Goal: Task Accomplishment & Management: Use online tool/utility

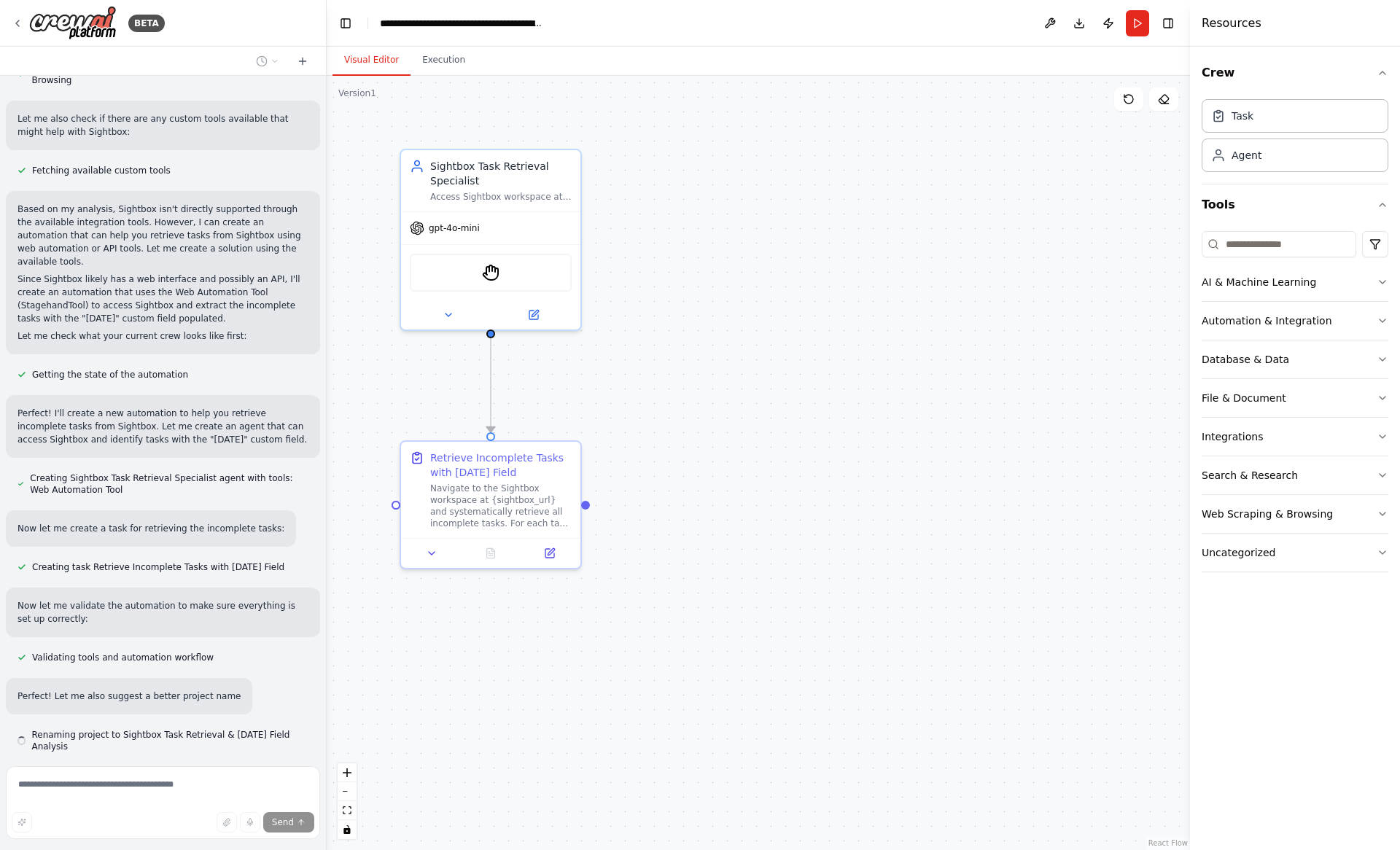
scroll to position [624, 0]
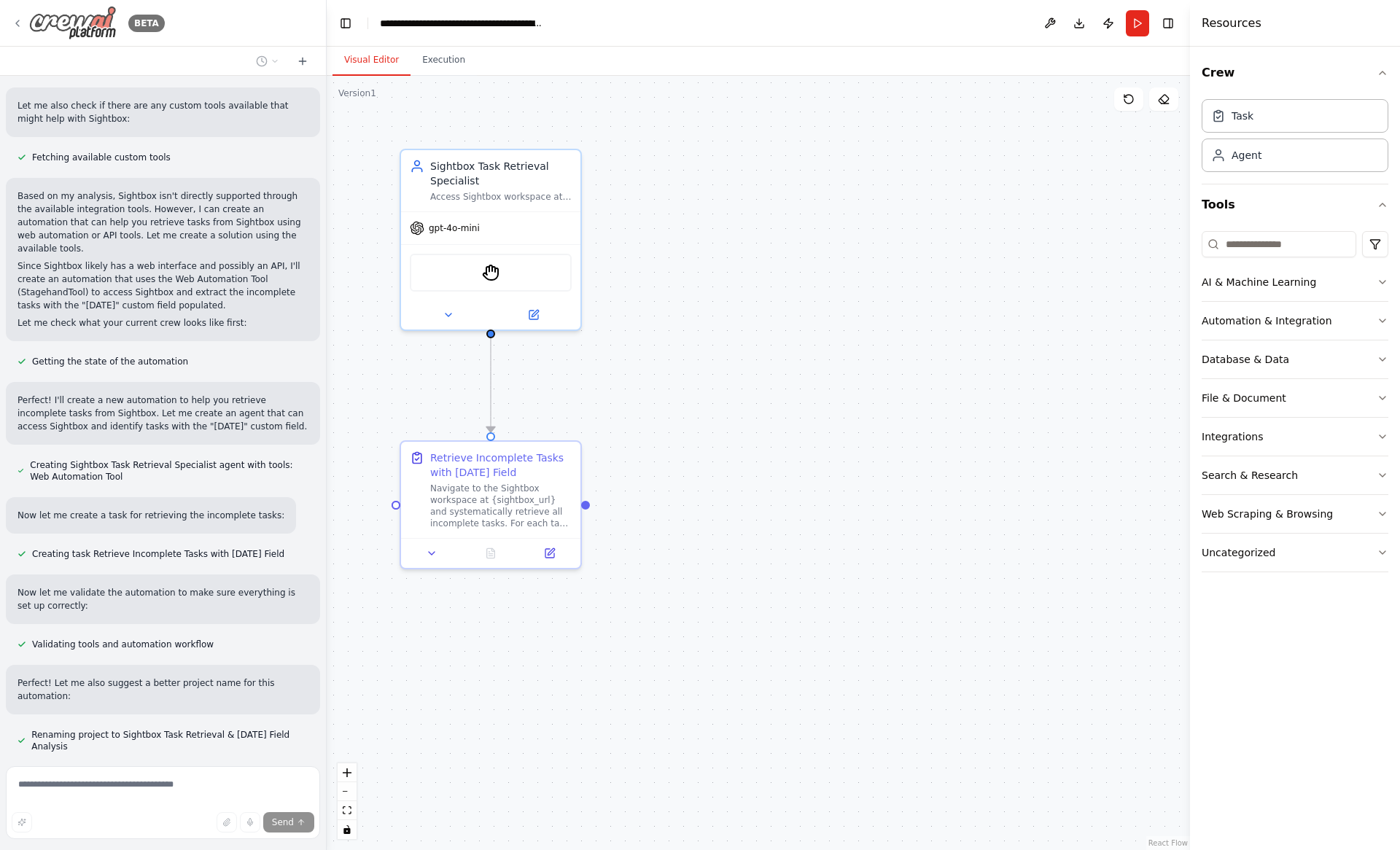
click at [16, 13] on div "BETA" at bounding box center [88, 22] width 153 height 34
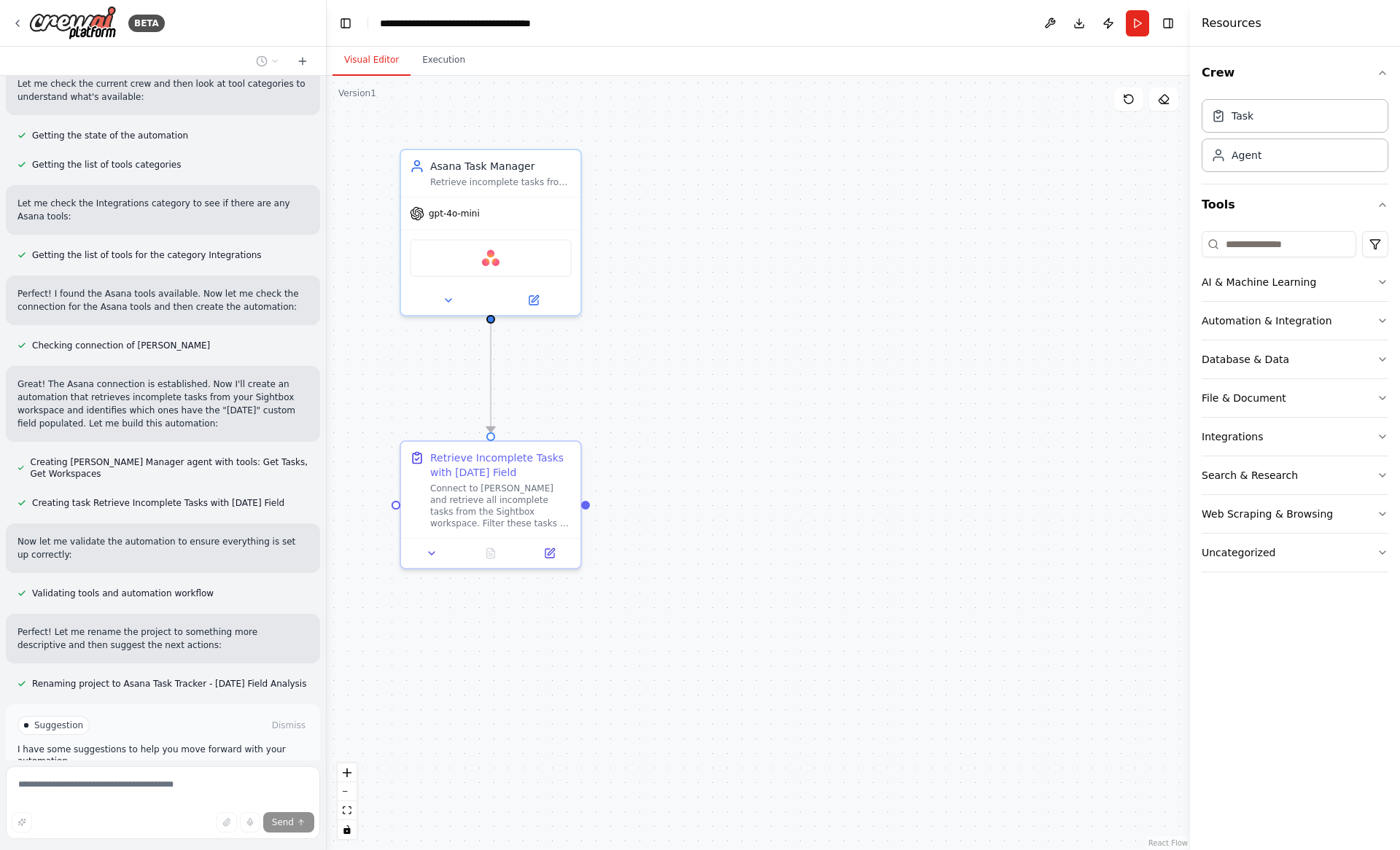
scroll to position [532, 0]
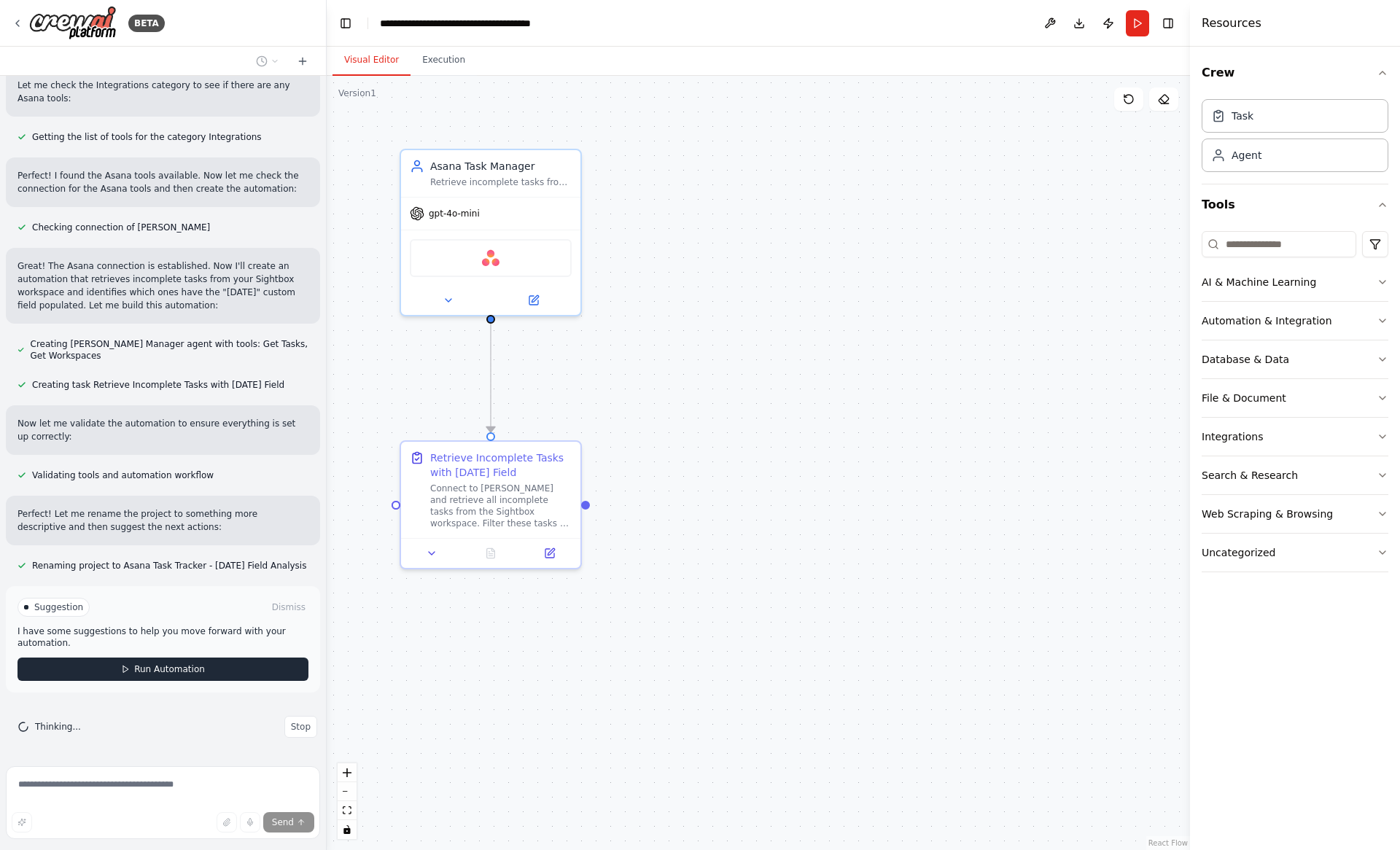
click at [226, 674] on button "Run Automation" at bounding box center [162, 669] width 291 height 23
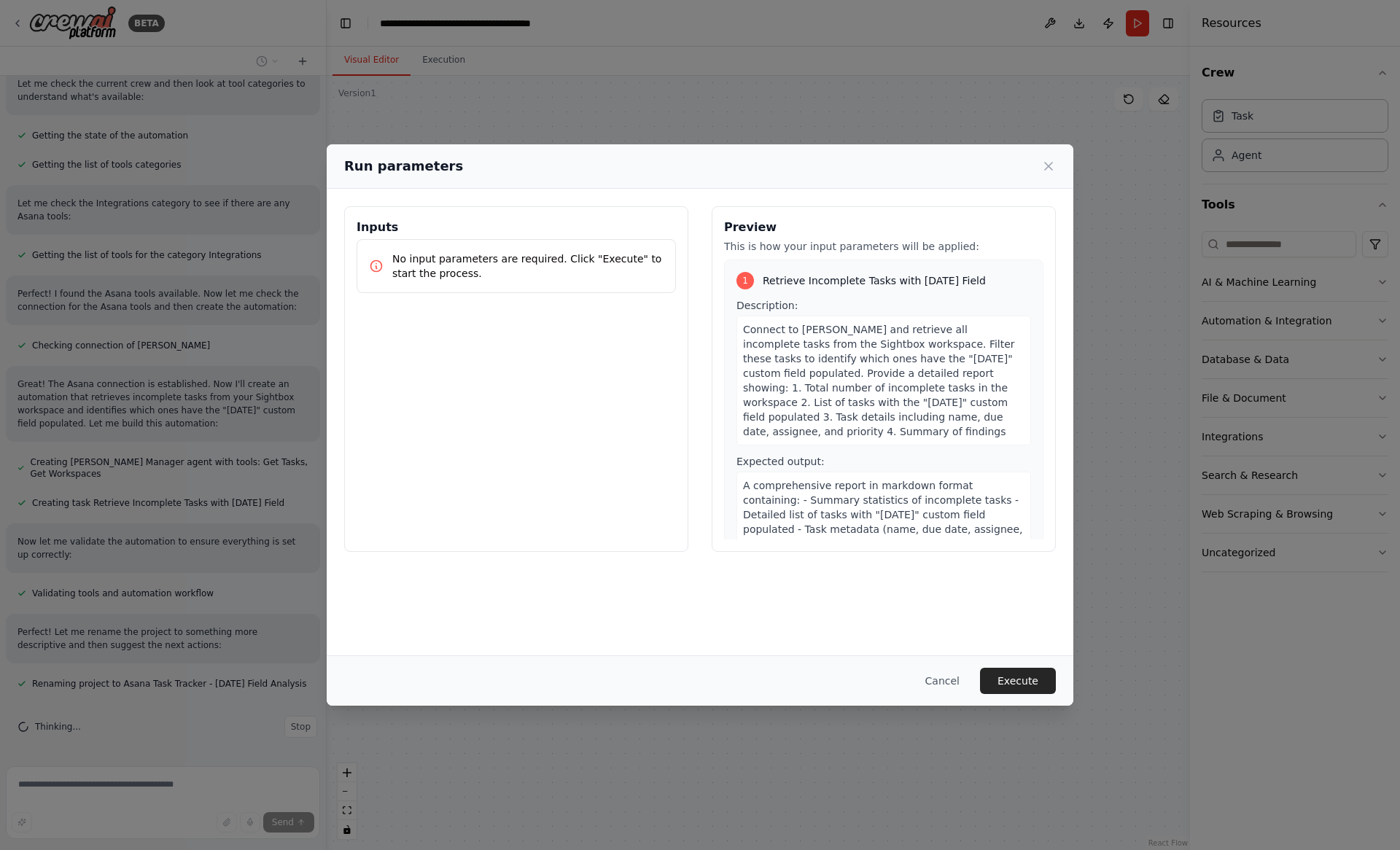
click at [527, 264] on p "No input parameters are required. Click "Execute" to start the process." at bounding box center [527, 266] width 271 height 29
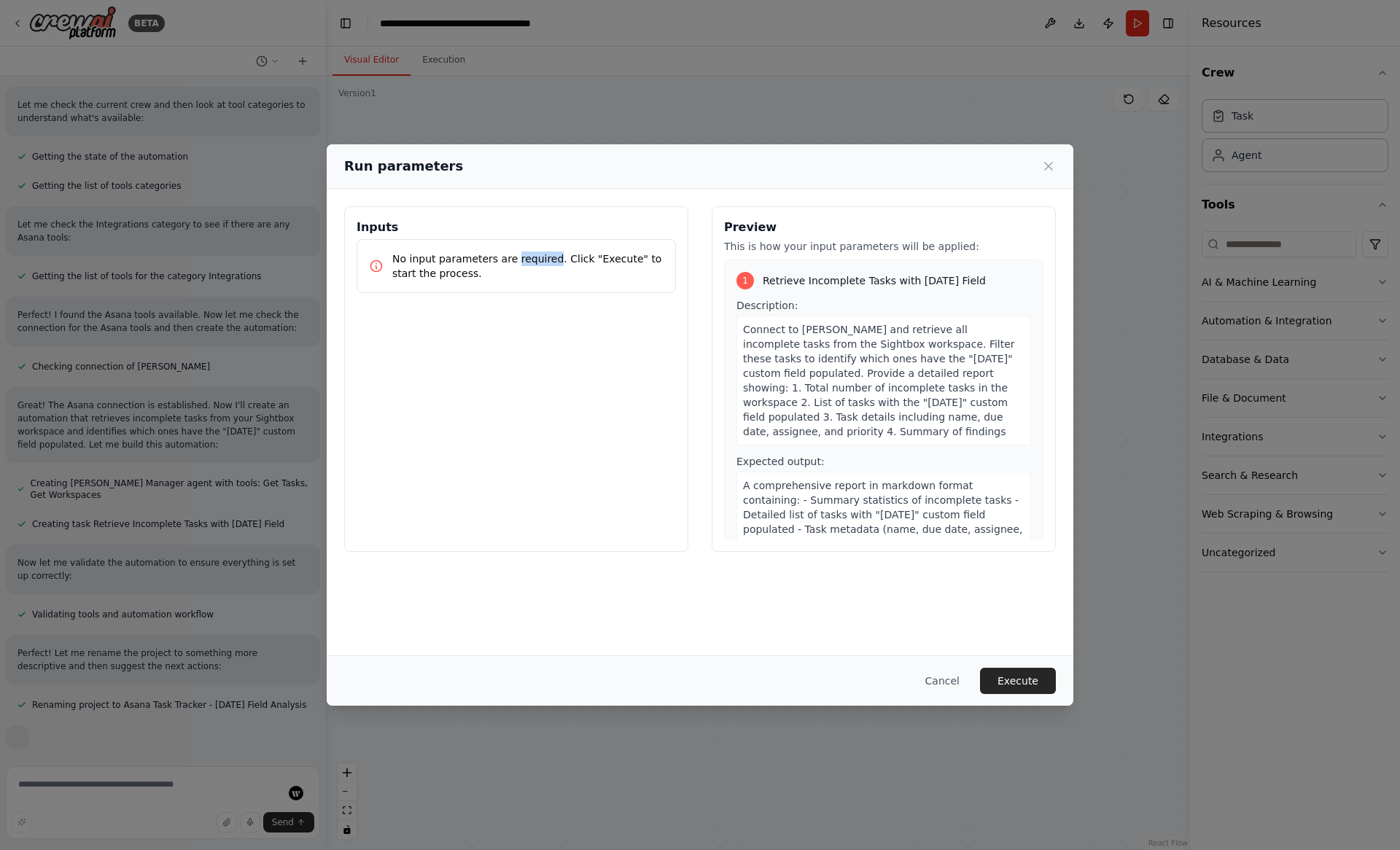
click at [527, 264] on p "No input parameters are required. Click "Execute" to start the process." at bounding box center [527, 266] width 271 height 29
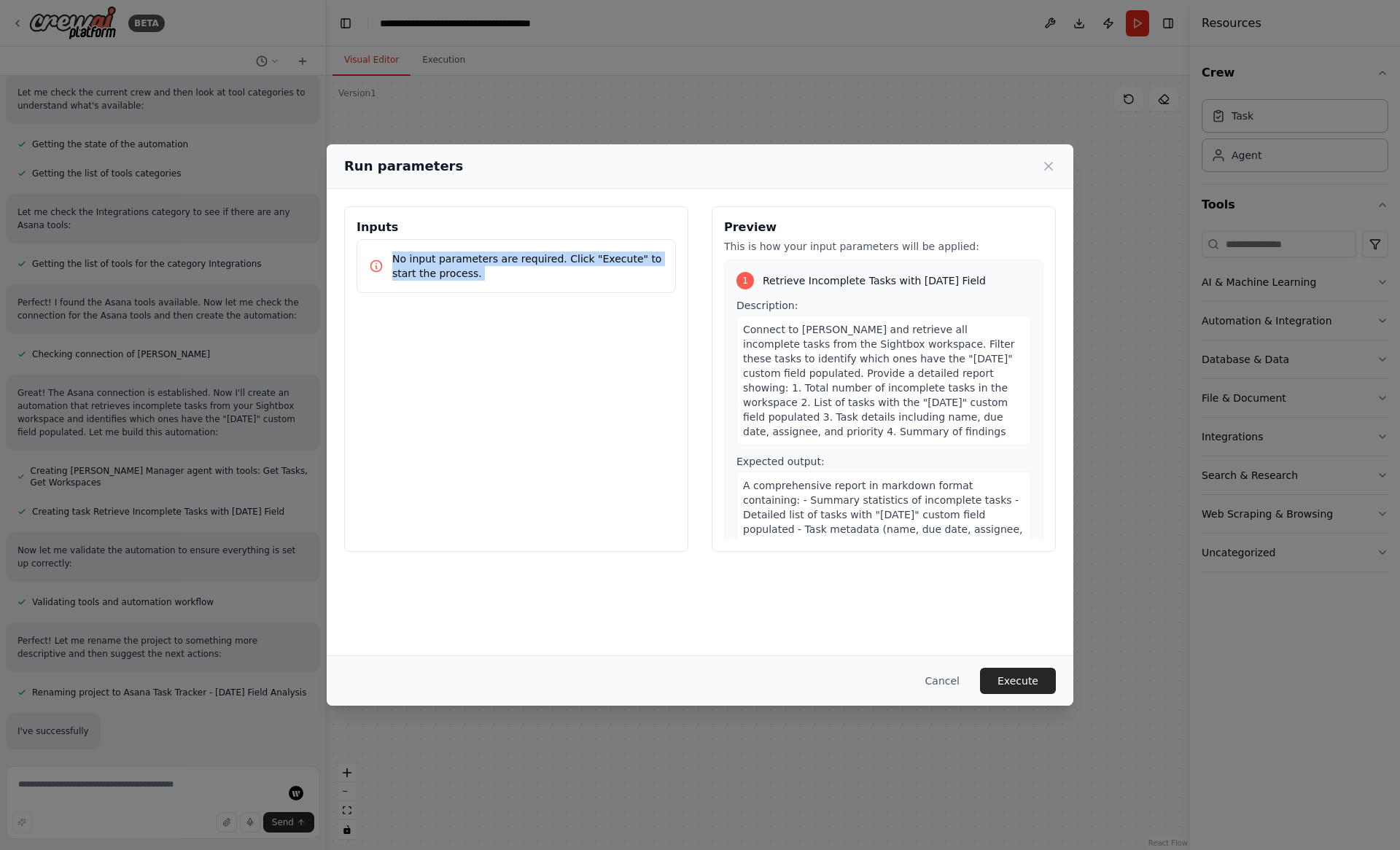
click at [531, 327] on div "Inputs No input parameters are required. Click "Execute" to start the process." at bounding box center [517, 378] width 344 height 345
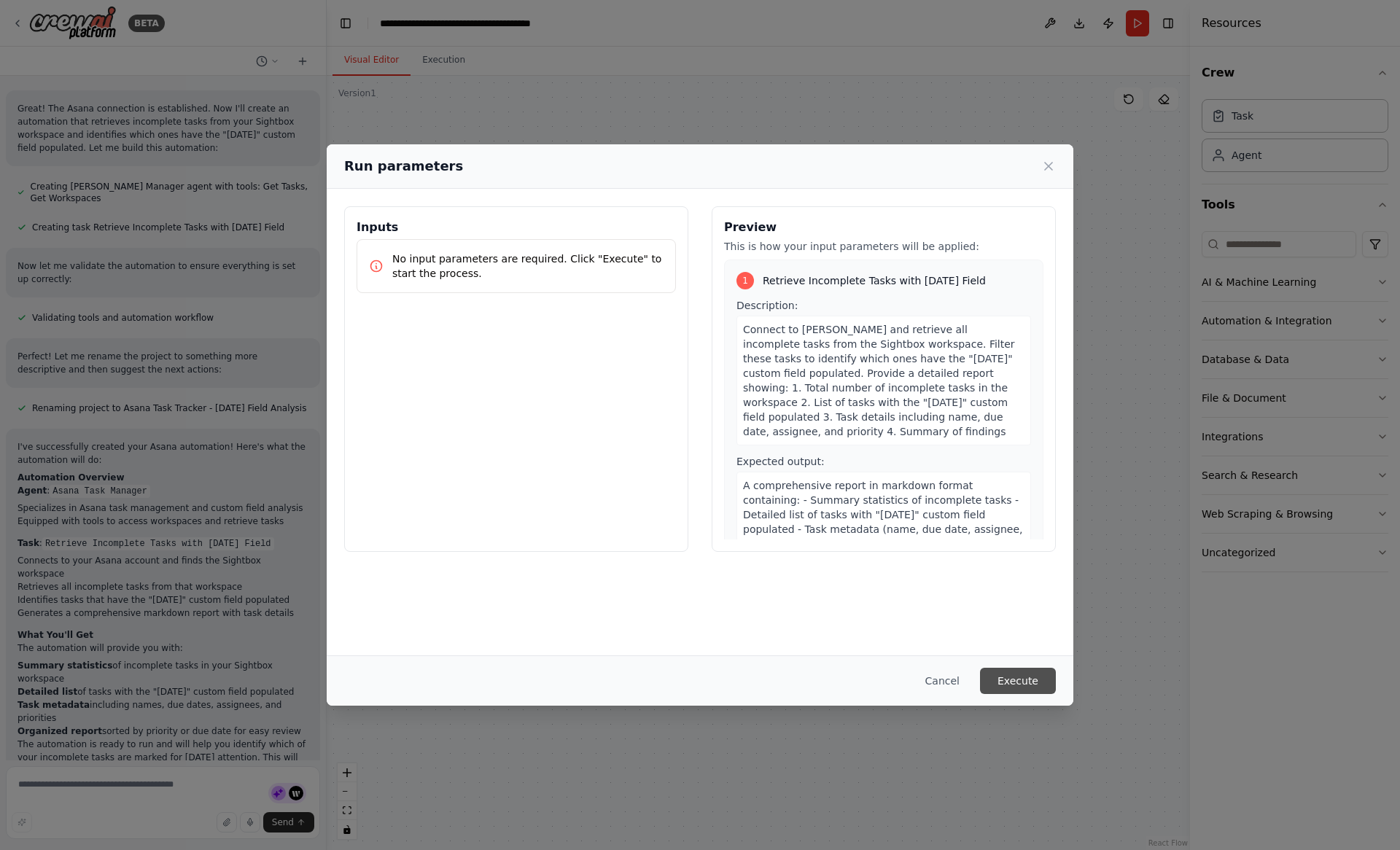
scroll to position [703, 0]
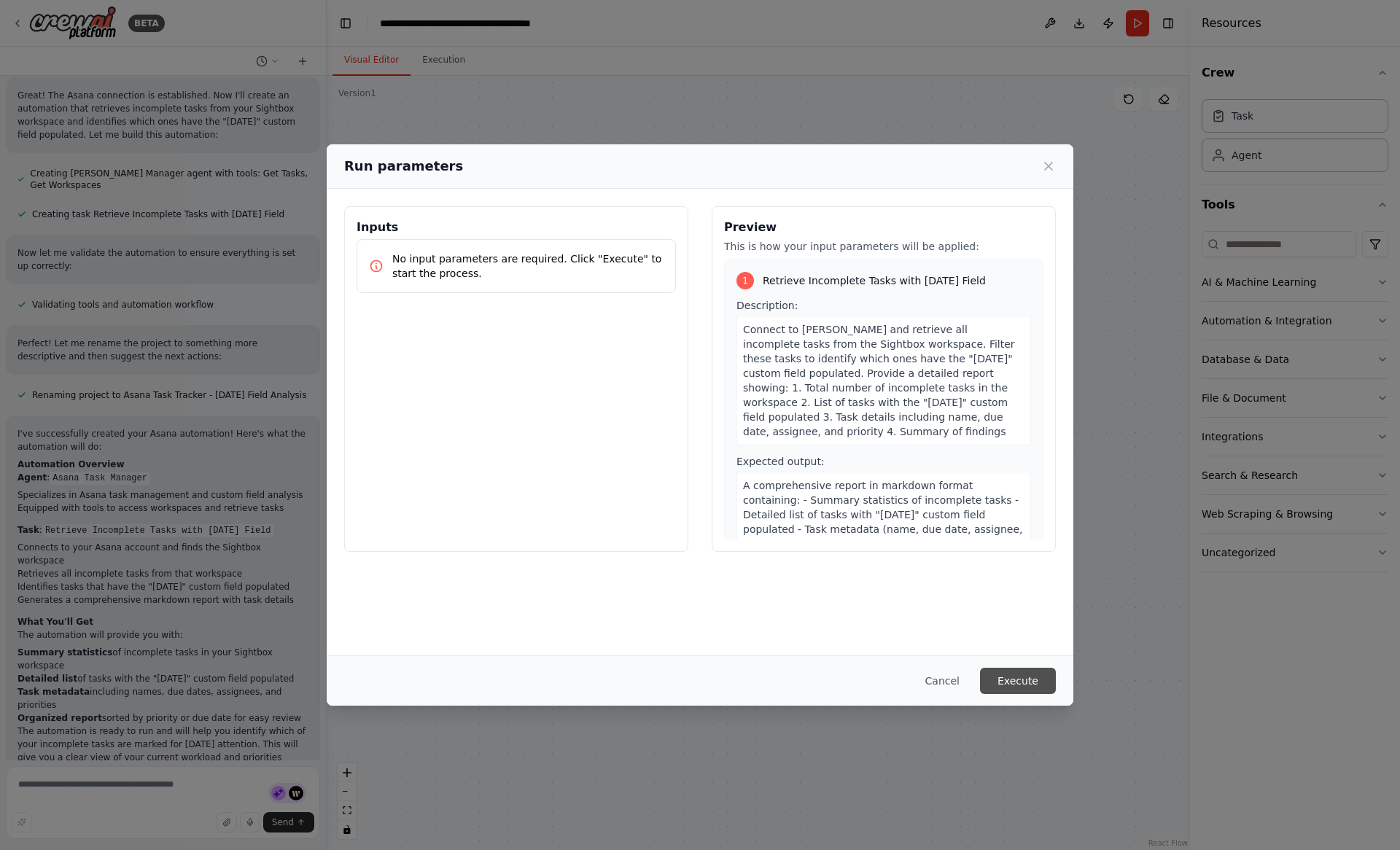
click at [1011, 681] on button "Execute" at bounding box center [1019, 681] width 76 height 26
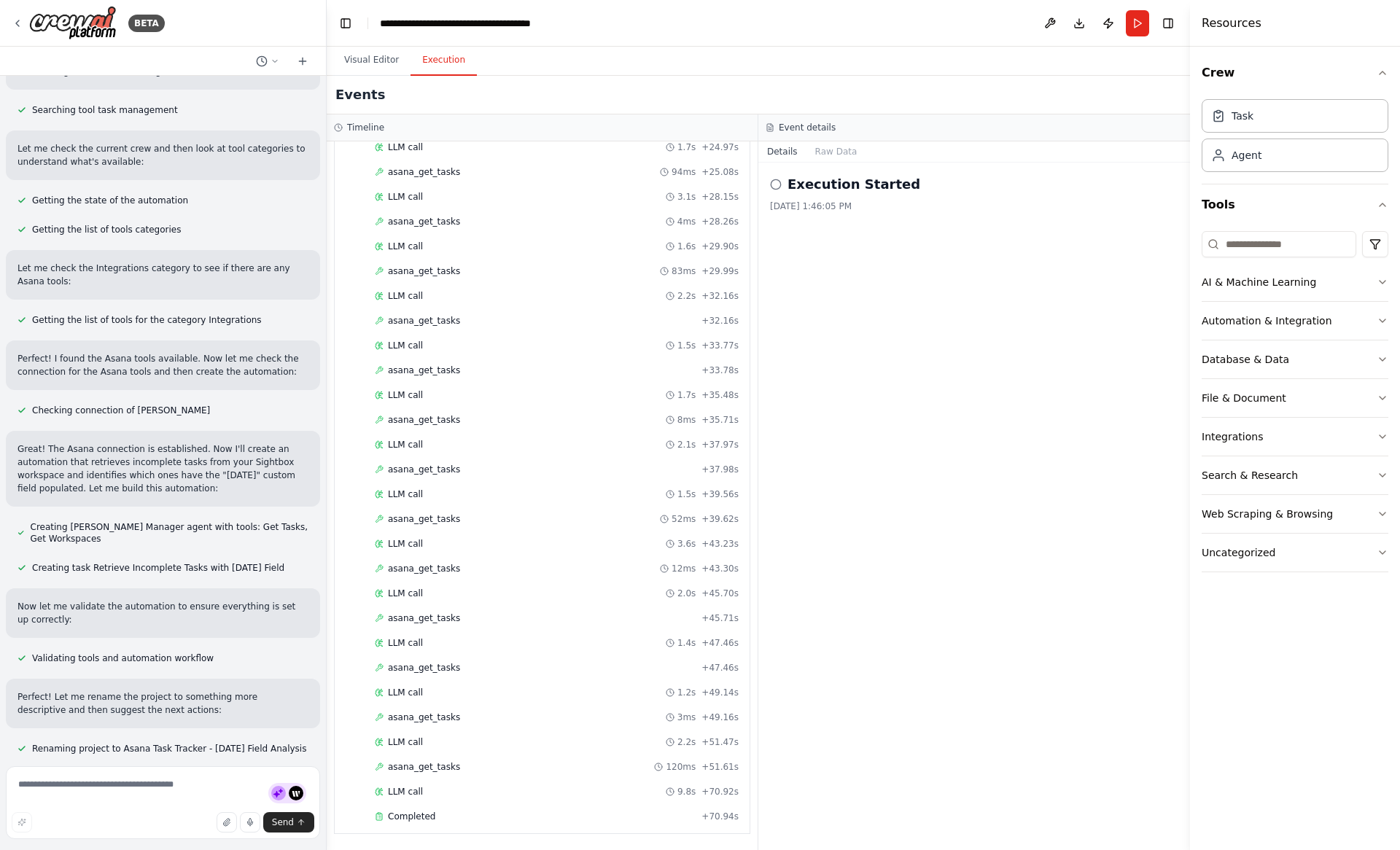
scroll to position [821, 0]
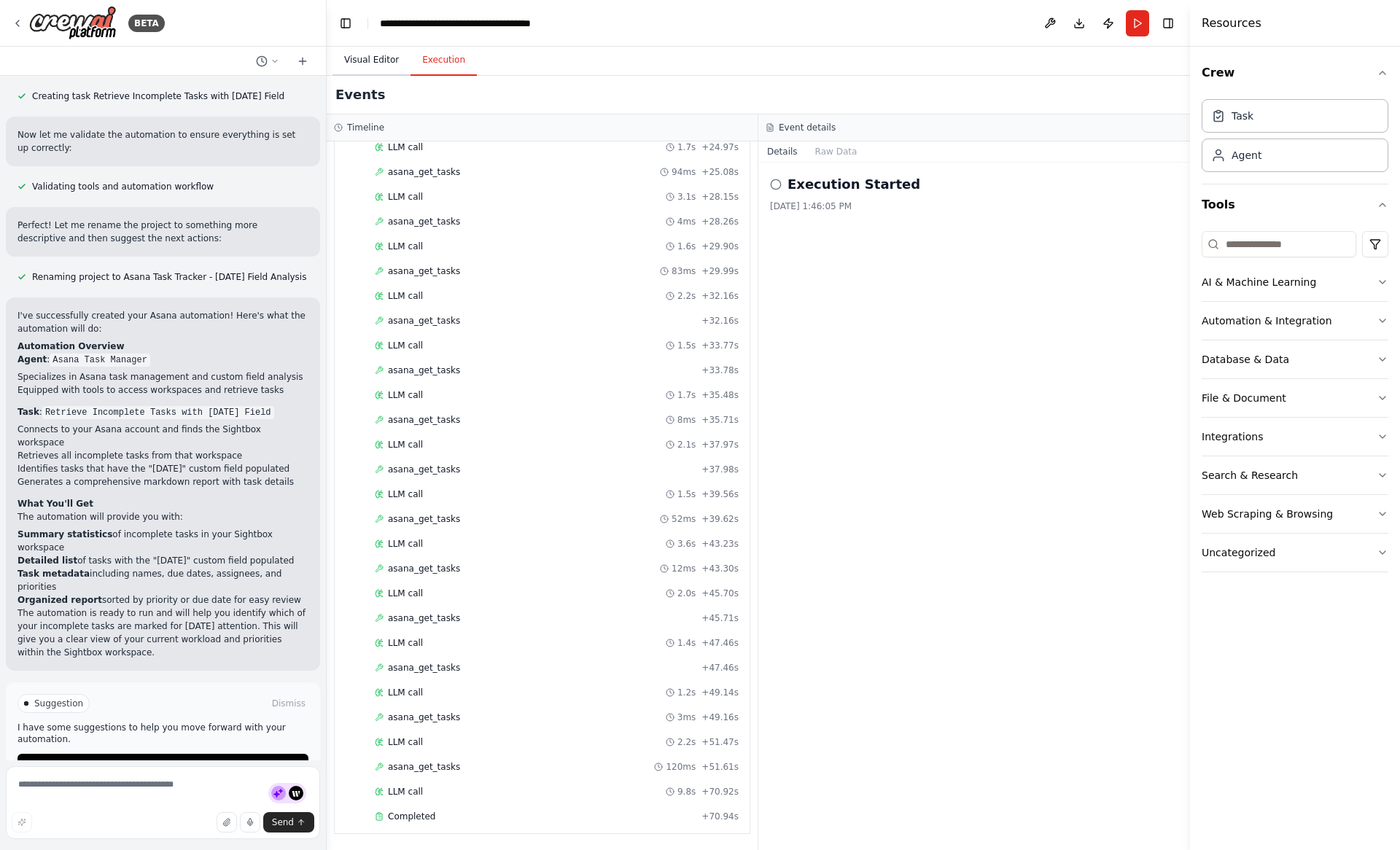
click at [389, 54] on button "Visual Editor" at bounding box center [372, 59] width 78 height 30
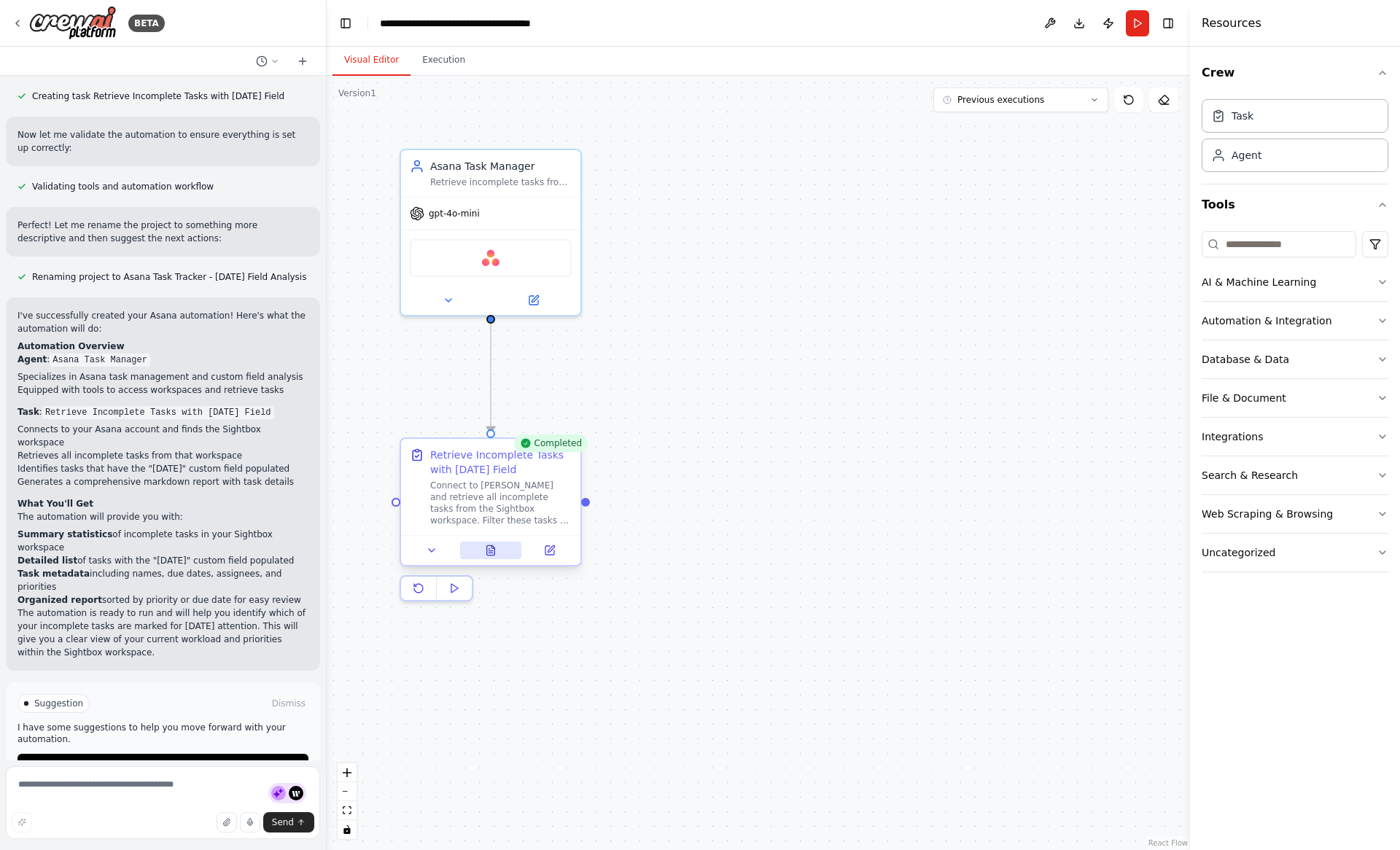
click at [494, 552] on icon at bounding box center [491, 550] width 8 height 10
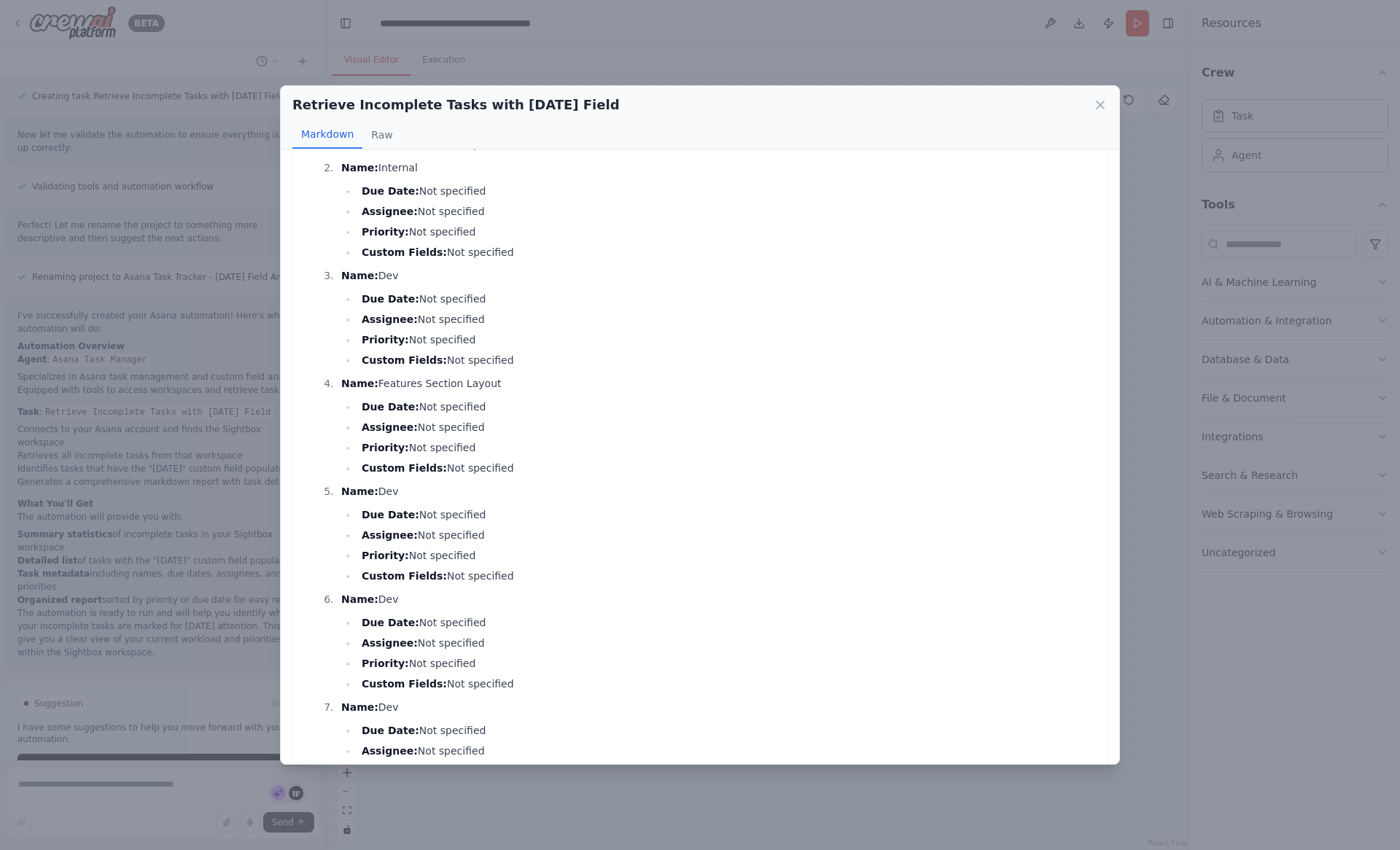
scroll to position [0, 0]
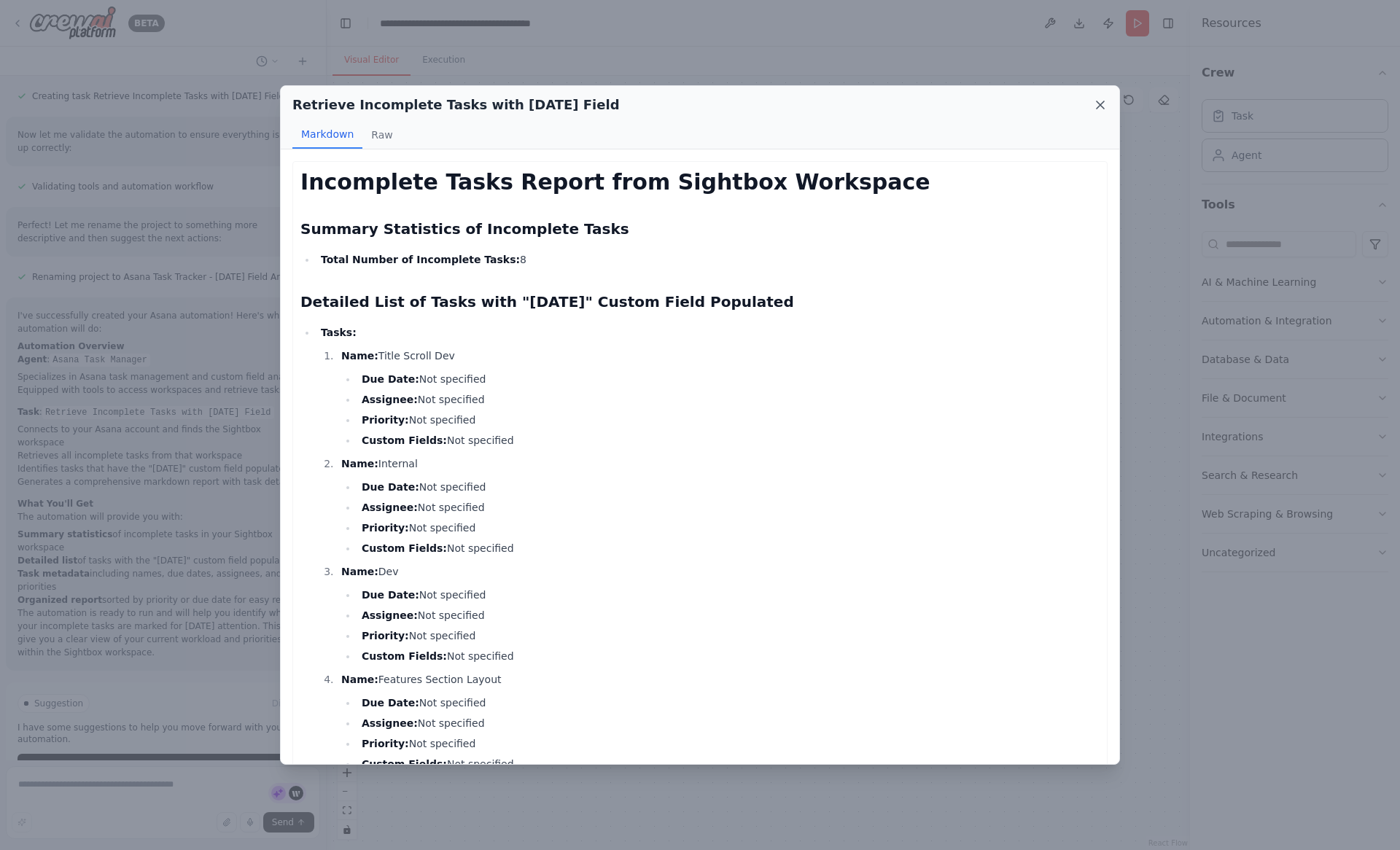
click at [1097, 101] on icon at bounding box center [1100, 104] width 7 height 7
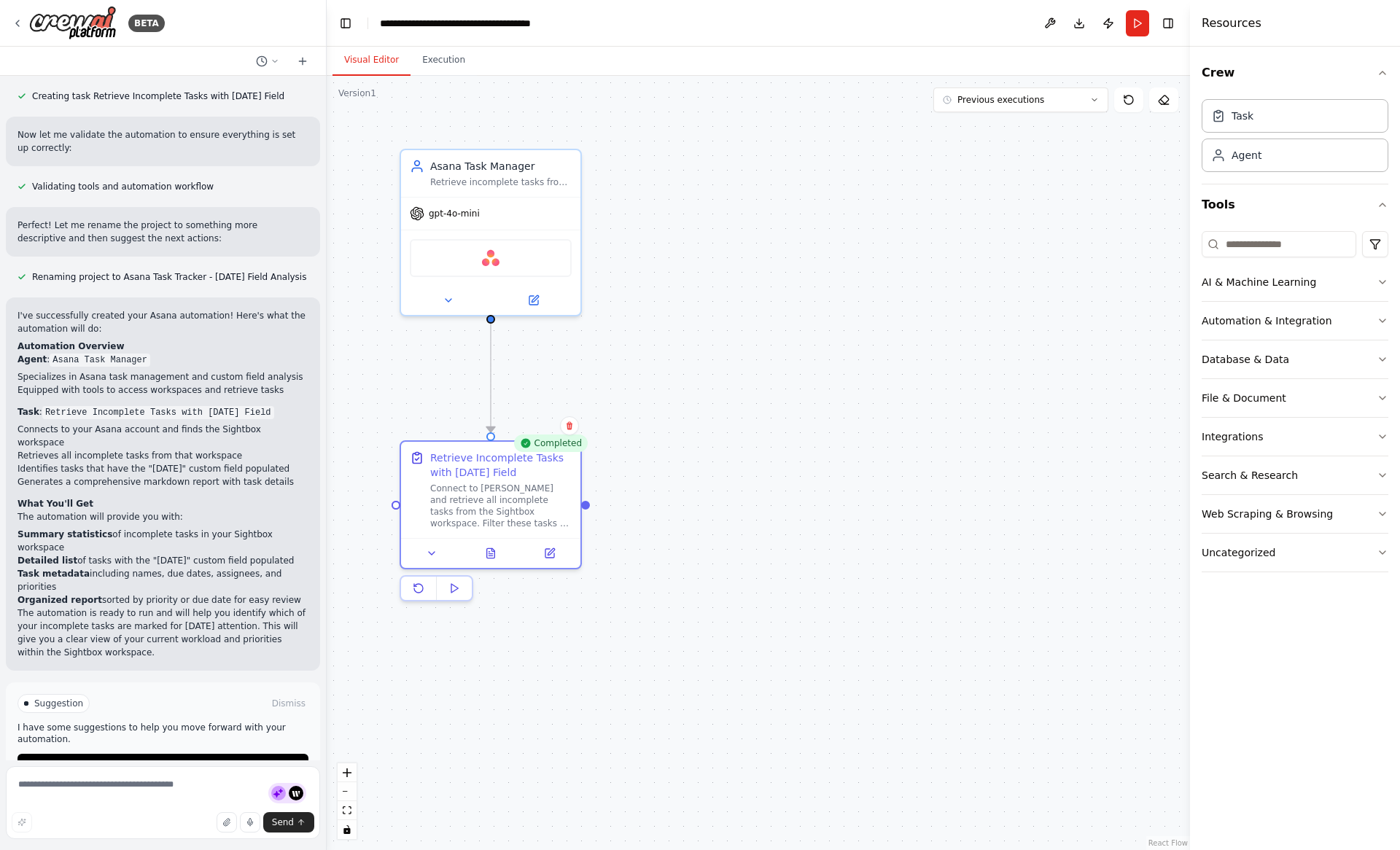
click at [679, 369] on div ".deletable-edge-delete-btn { width: 20px; height: 20px; border: 0px solid #ffff…" at bounding box center [759, 463] width 864 height 774
click at [530, 626] on div ".deletable-edge-delete-btn { width: 20px; height: 20px; border: 0px solid #ffff…" at bounding box center [759, 463] width 864 height 774
click at [540, 554] on button at bounding box center [550, 550] width 51 height 18
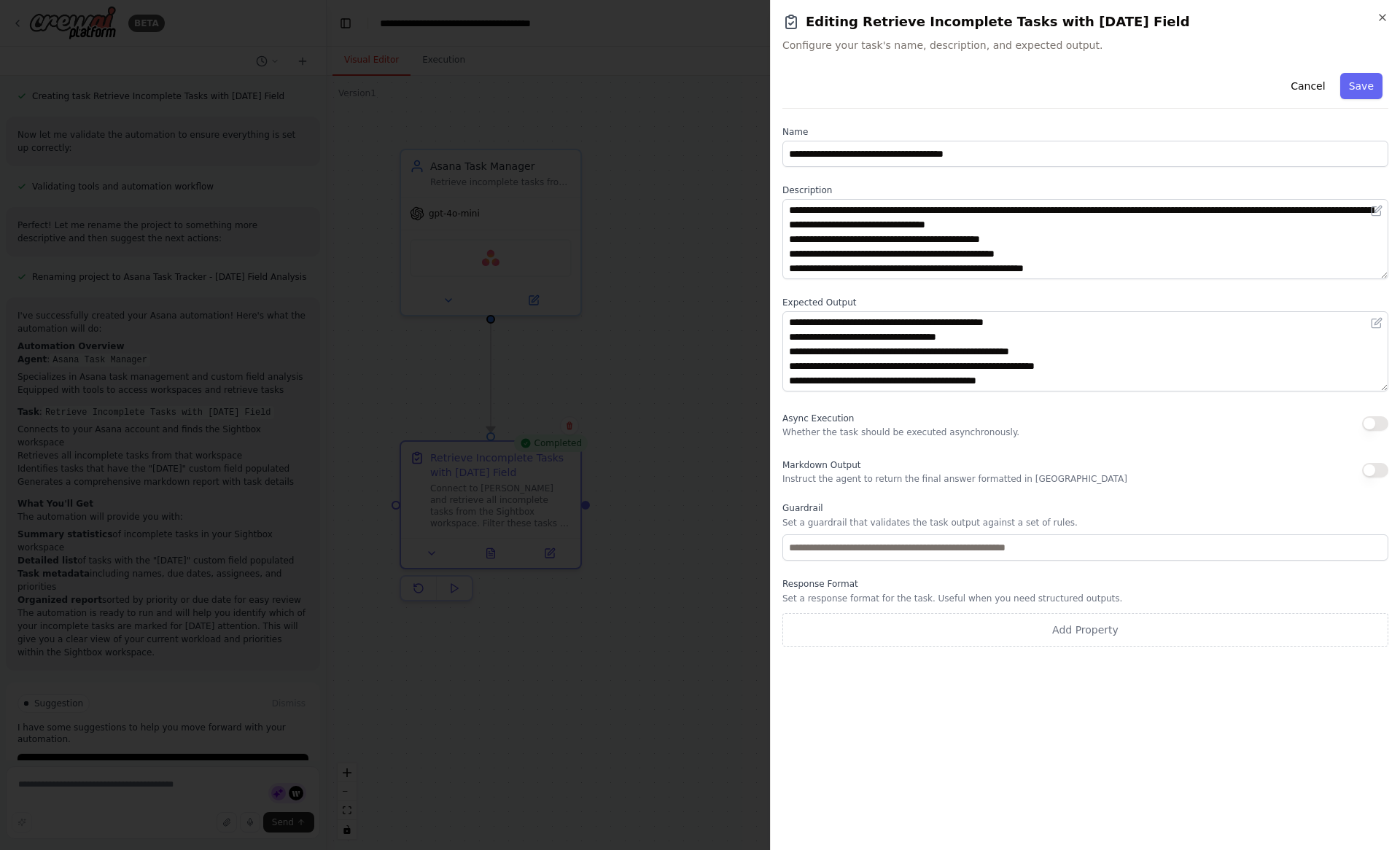
click at [849, 196] on div "**********" at bounding box center [1085, 231] width 606 height 94
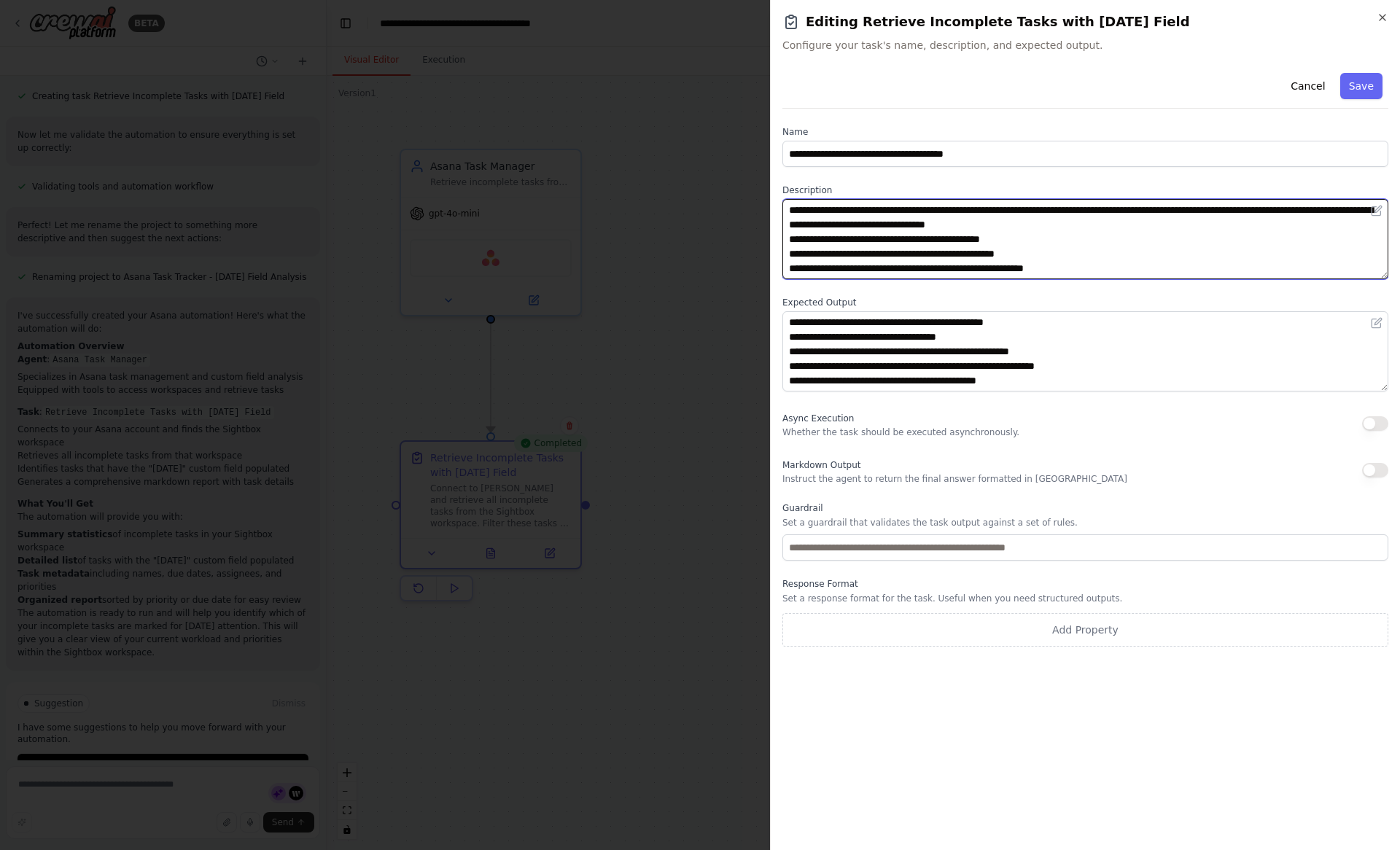
click at [849, 221] on textarea "**********" at bounding box center [1085, 239] width 606 height 80
click at [914, 228] on textarea "**********" at bounding box center [1085, 239] width 606 height 80
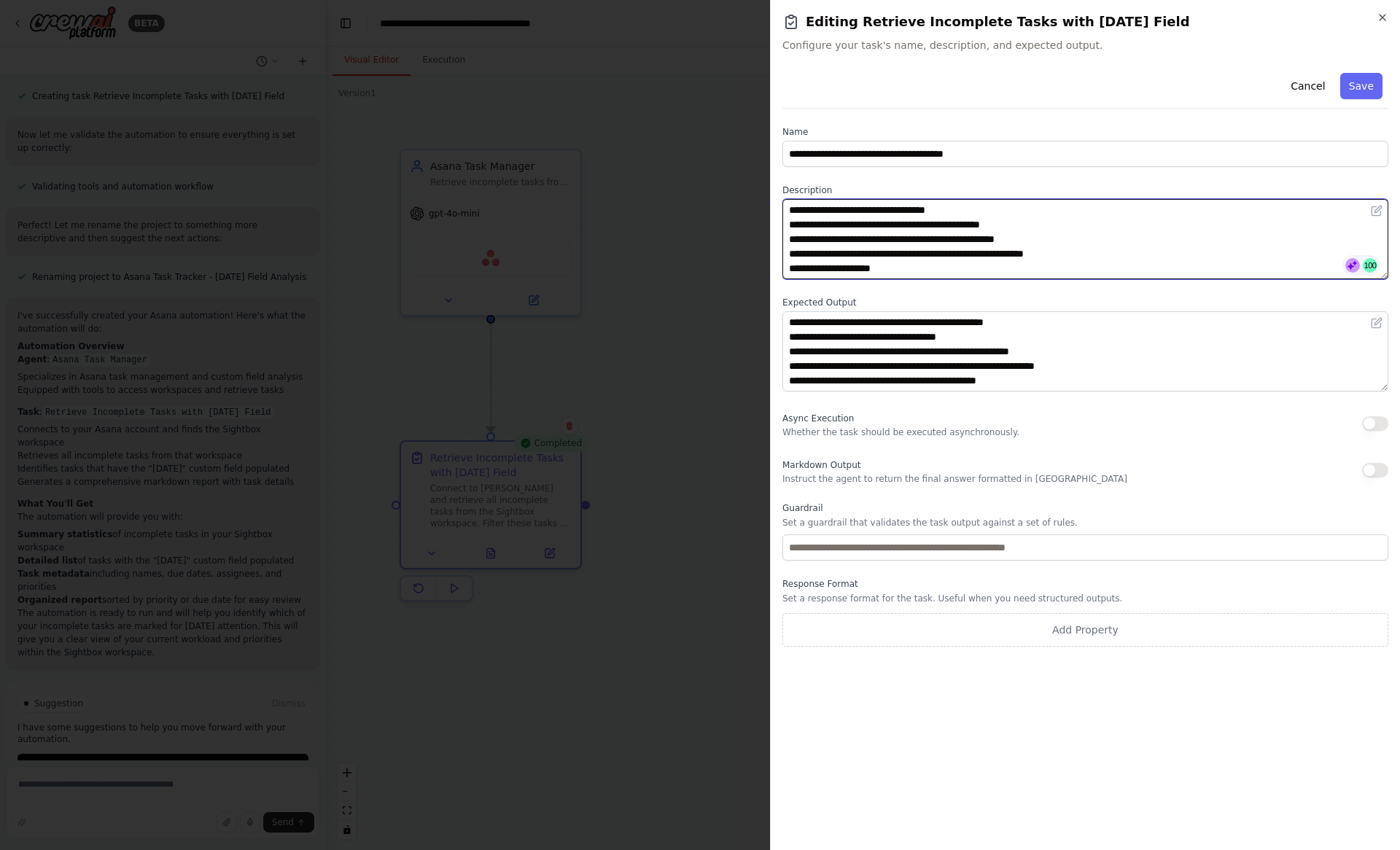
drag, startPoint x: 1172, startPoint y: 209, endPoint x: 1136, endPoint y: 325, distance: 121.5
click at [1136, 325] on div "**********" at bounding box center [1085, 357] width 606 height 580
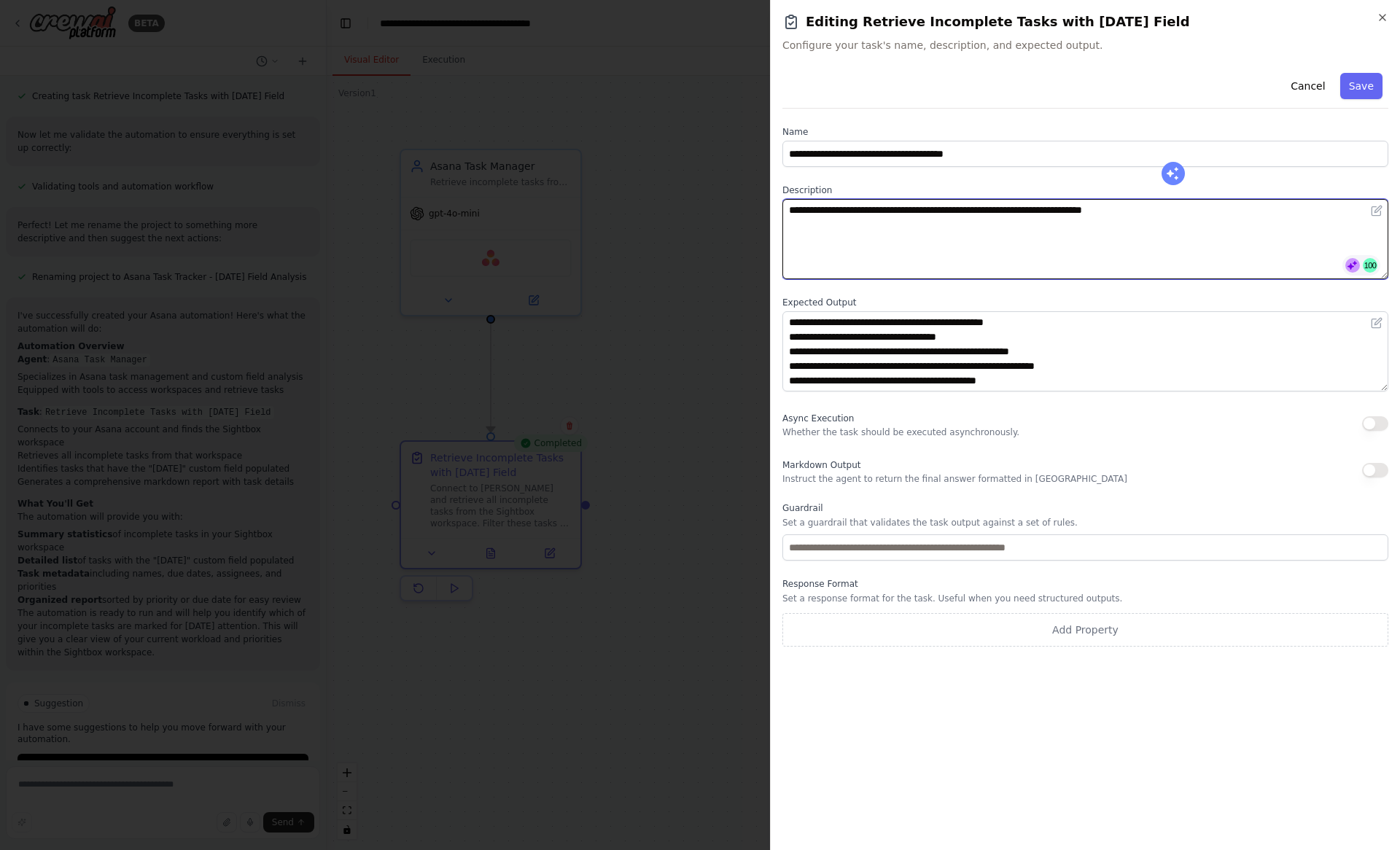
scroll to position [0, 0]
type textarea "**********"
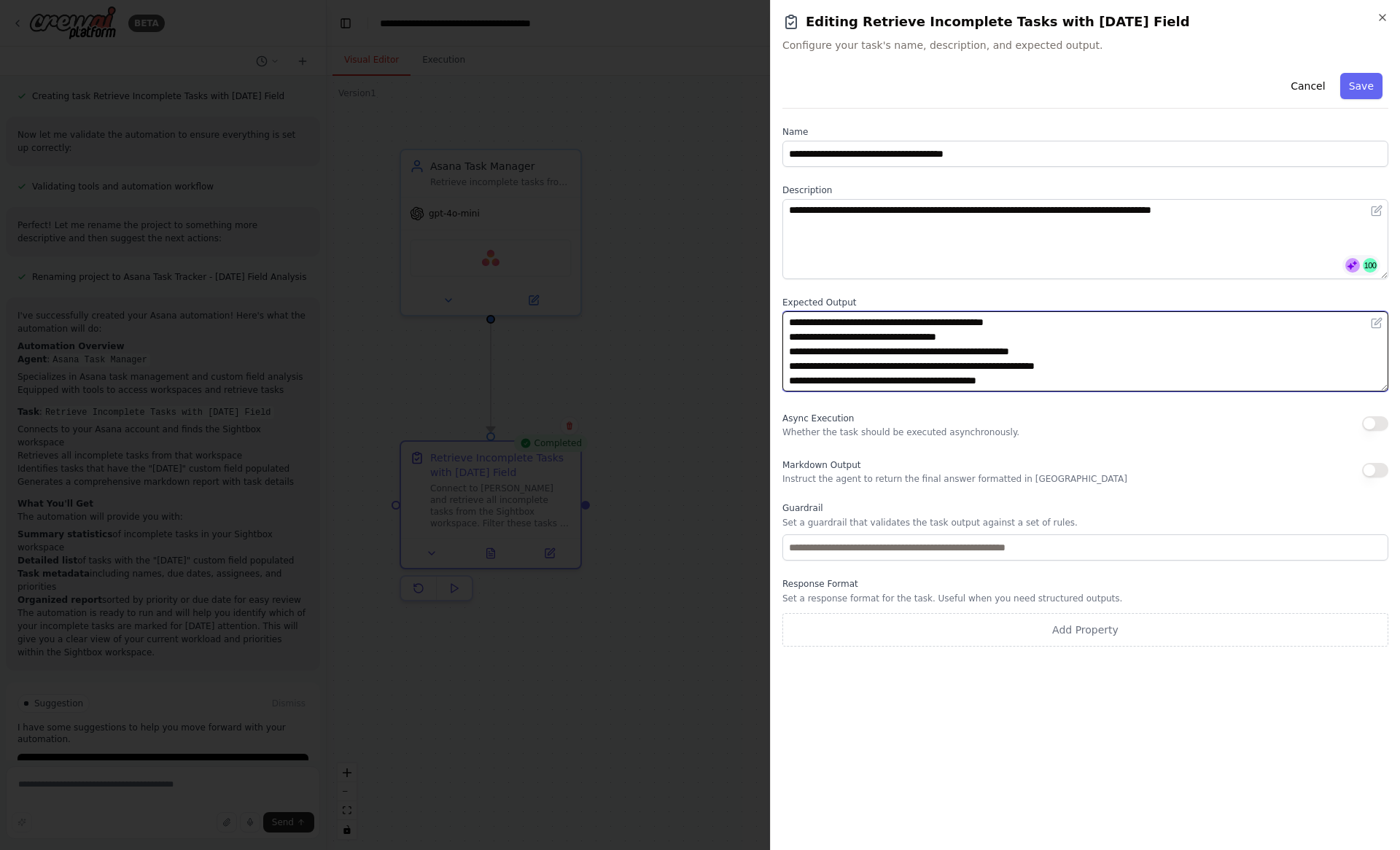
click at [1066, 363] on textarea "**********" at bounding box center [1085, 351] width 606 height 80
click at [1036, 375] on textarea "**********" at bounding box center [1085, 351] width 606 height 80
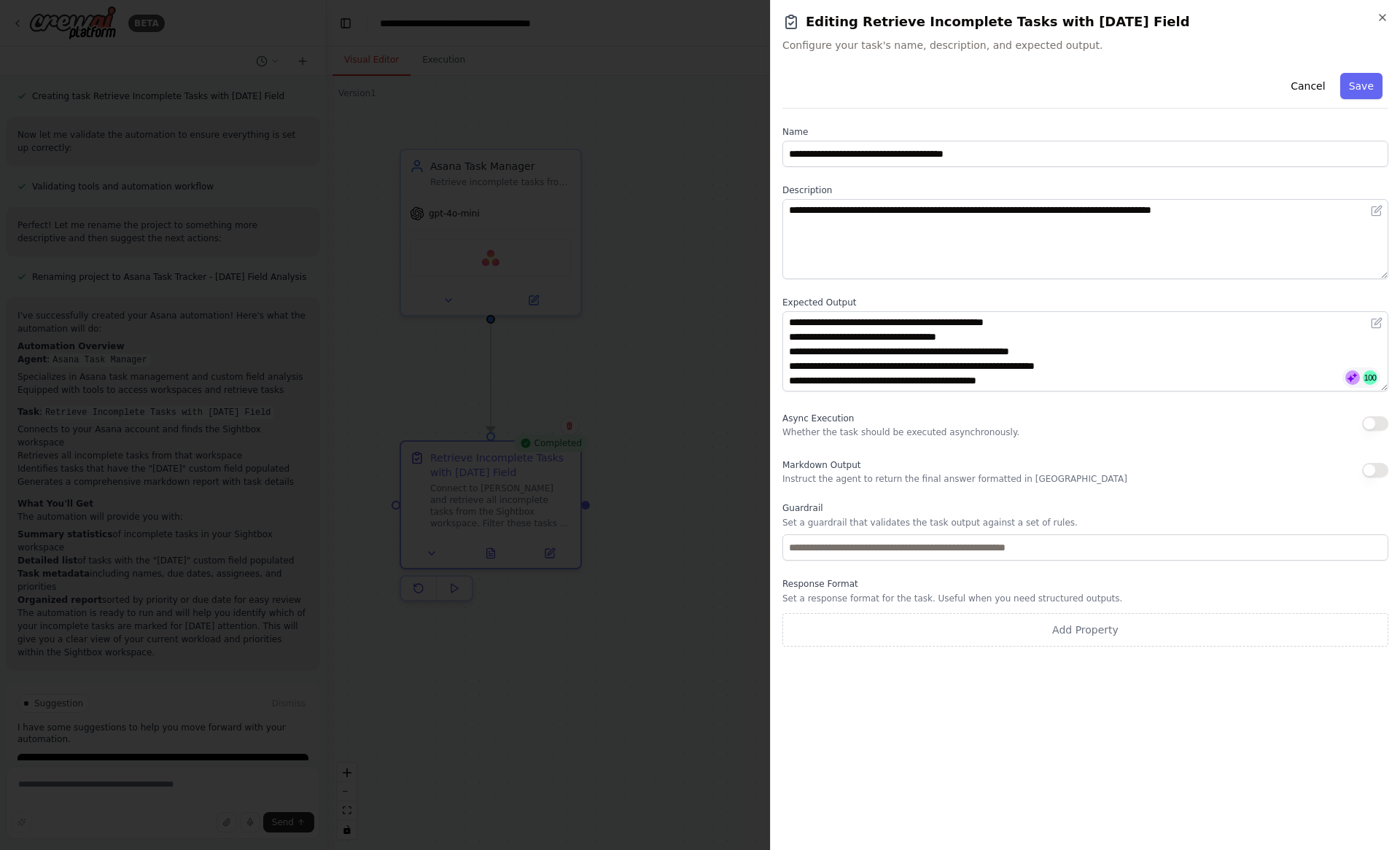
click at [1001, 735] on div "**********" at bounding box center [1085, 452] width 606 height 771
click at [1365, 77] on button "Save" at bounding box center [1361, 86] width 42 height 26
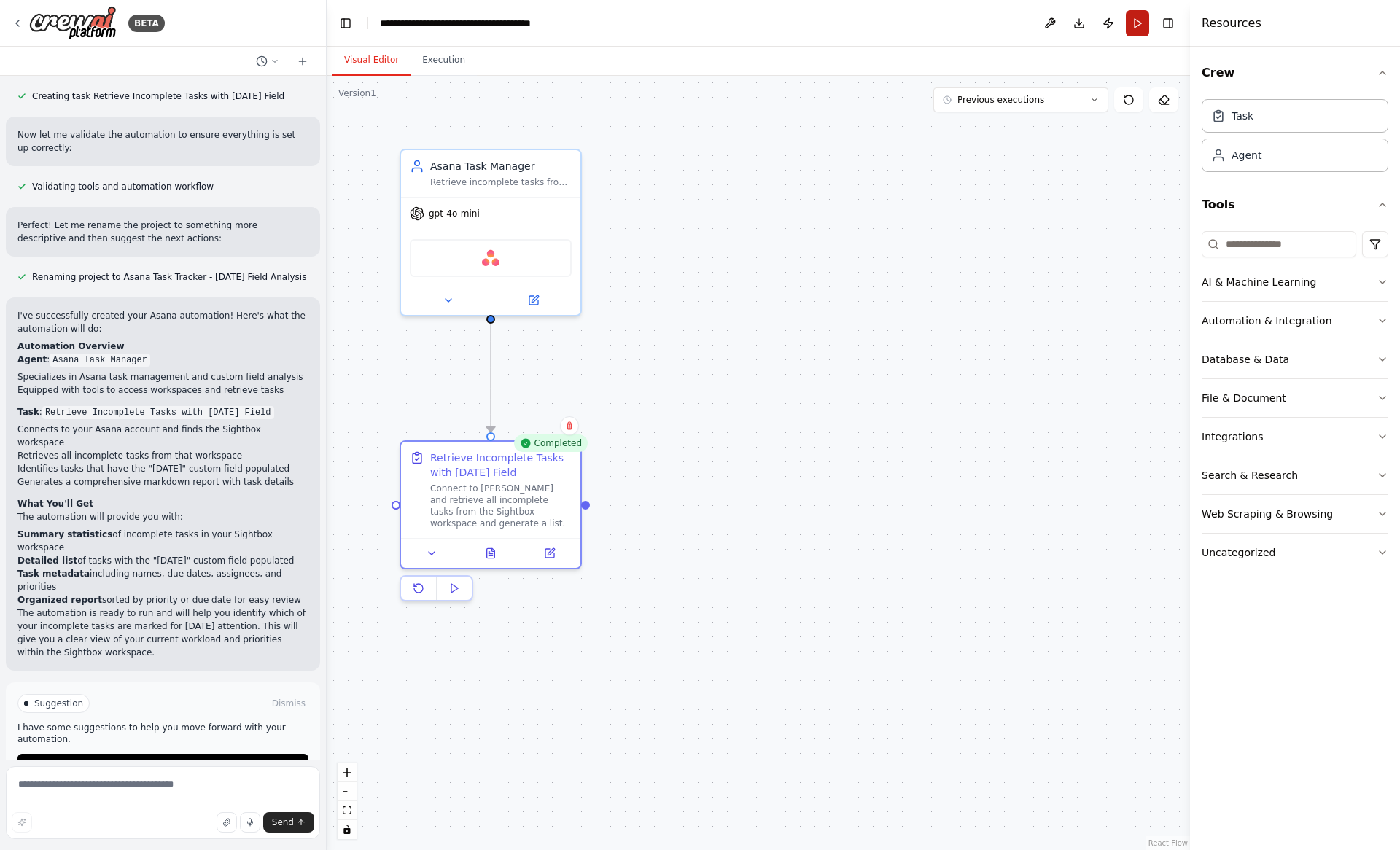
click at [1134, 19] on button "Run" at bounding box center [1138, 22] width 23 height 26
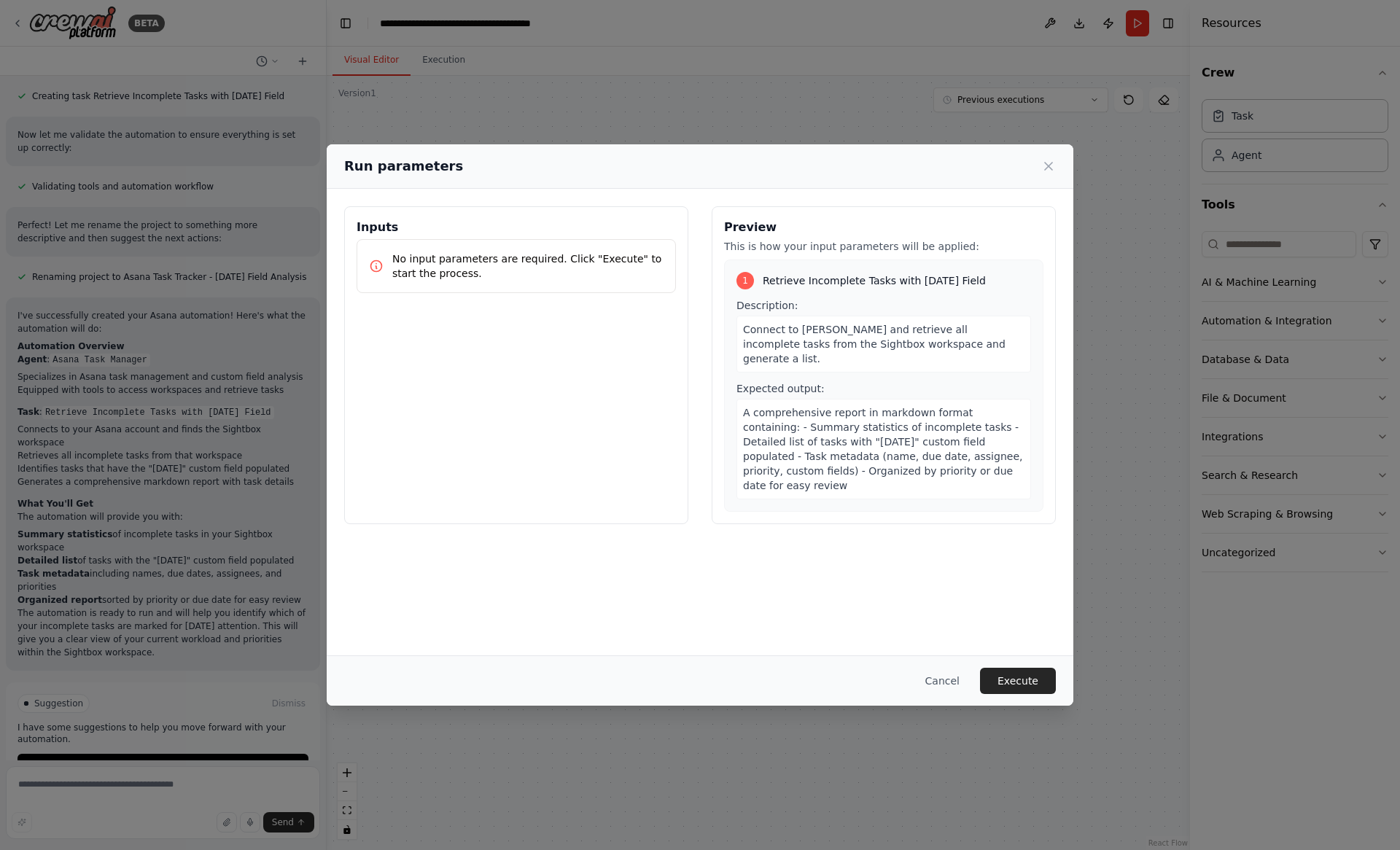
click at [838, 359] on div "Description: Connect to Asana and retrieve all incomplete tasks from the Sightb…" at bounding box center [883, 399] width 295 height 201
click at [838, 353] on div "Connect to Asana and retrieve all incomplete tasks from the Sightbox workspace …" at bounding box center [883, 344] width 295 height 56
click at [852, 336] on div "Connect to Asana and retrieve all incomplete tasks from the Sightbox workspace …" at bounding box center [883, 344] width 295 height 56
click at [791, 444] on span "A comprehensive report in markdown format containing: - Summary statistics of i…" at bounding box center [882, 448] width 279 height 85
click at [1025, 694] on div "Cancel Execute" at bounding box center [700, 681] width 747 height 51
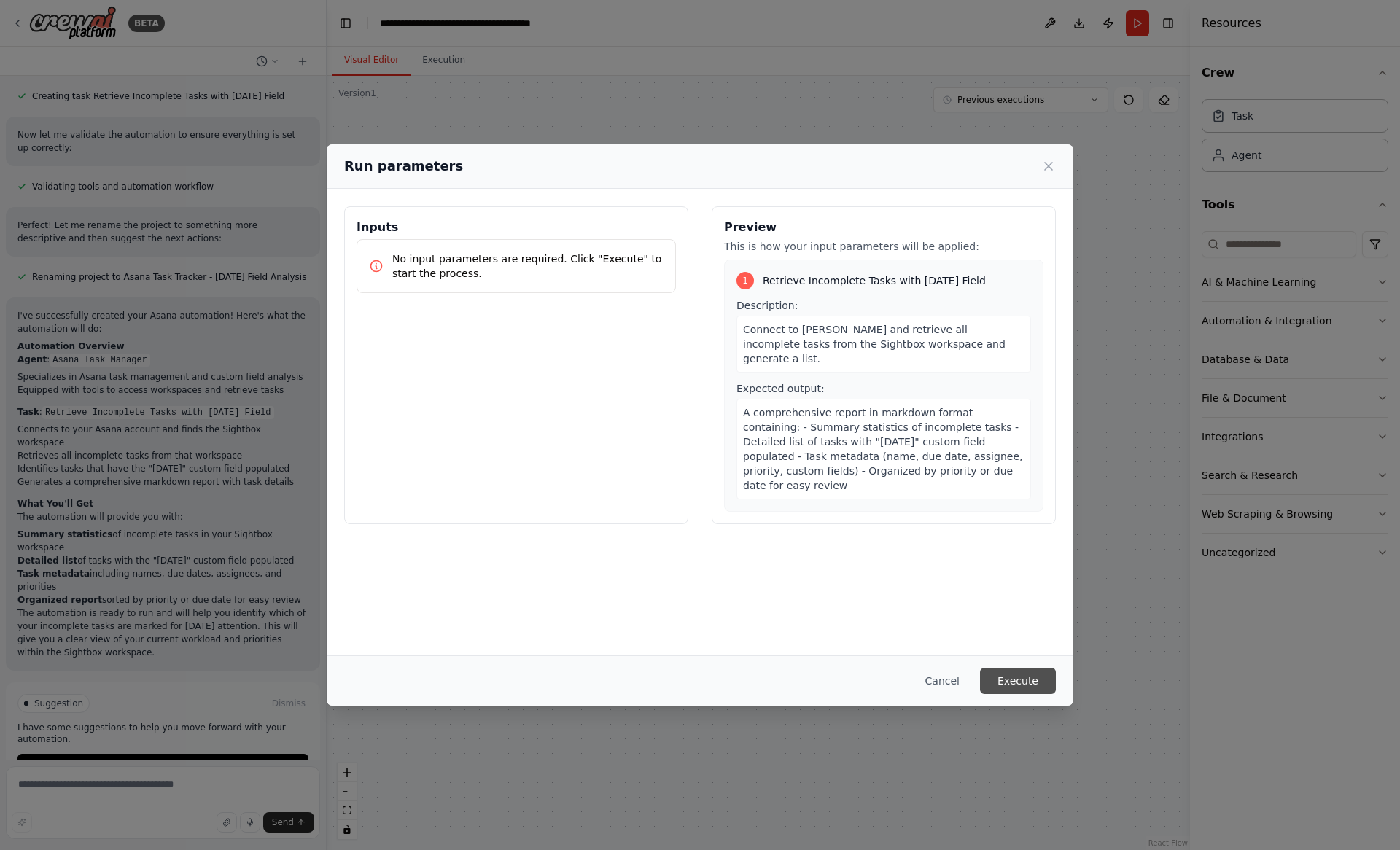
click at [1023, 678] on button "Execute" at bounding box center [1019, 681] width 76 height 26
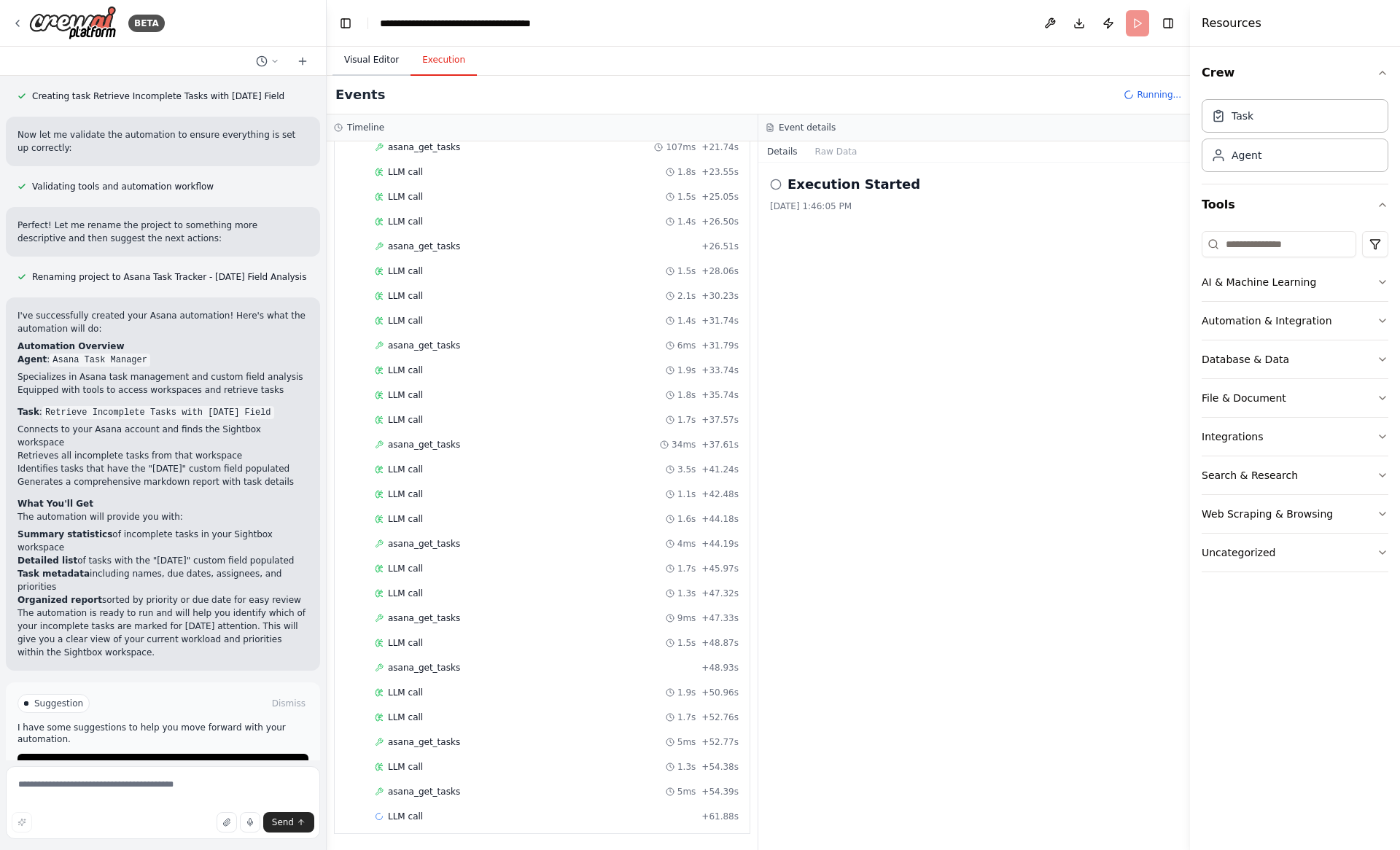
scroll to position [406, 0]
click at [368, 65] on button "Visual Editor" at bounding box center [372, 59] width 78 height 30
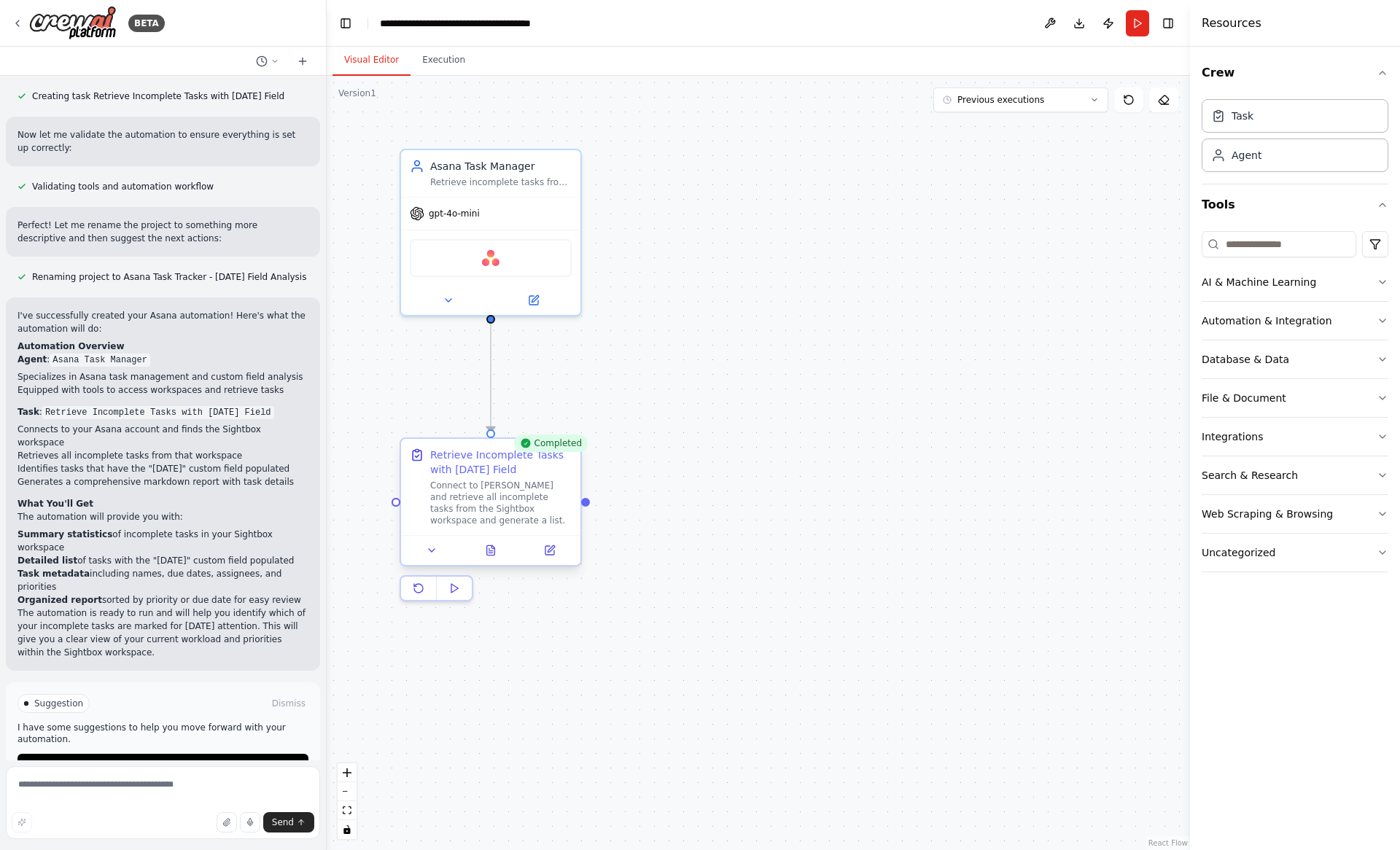
click at [487, 561] on div at bounding box center [490, 549] width 179 height 30
click at [488, 555] on icon at bounding box center [491, 550] width 12 height 12
click at [170, 760] on span "Improve automation" at bounding box center [168, 765] width 89 height 12
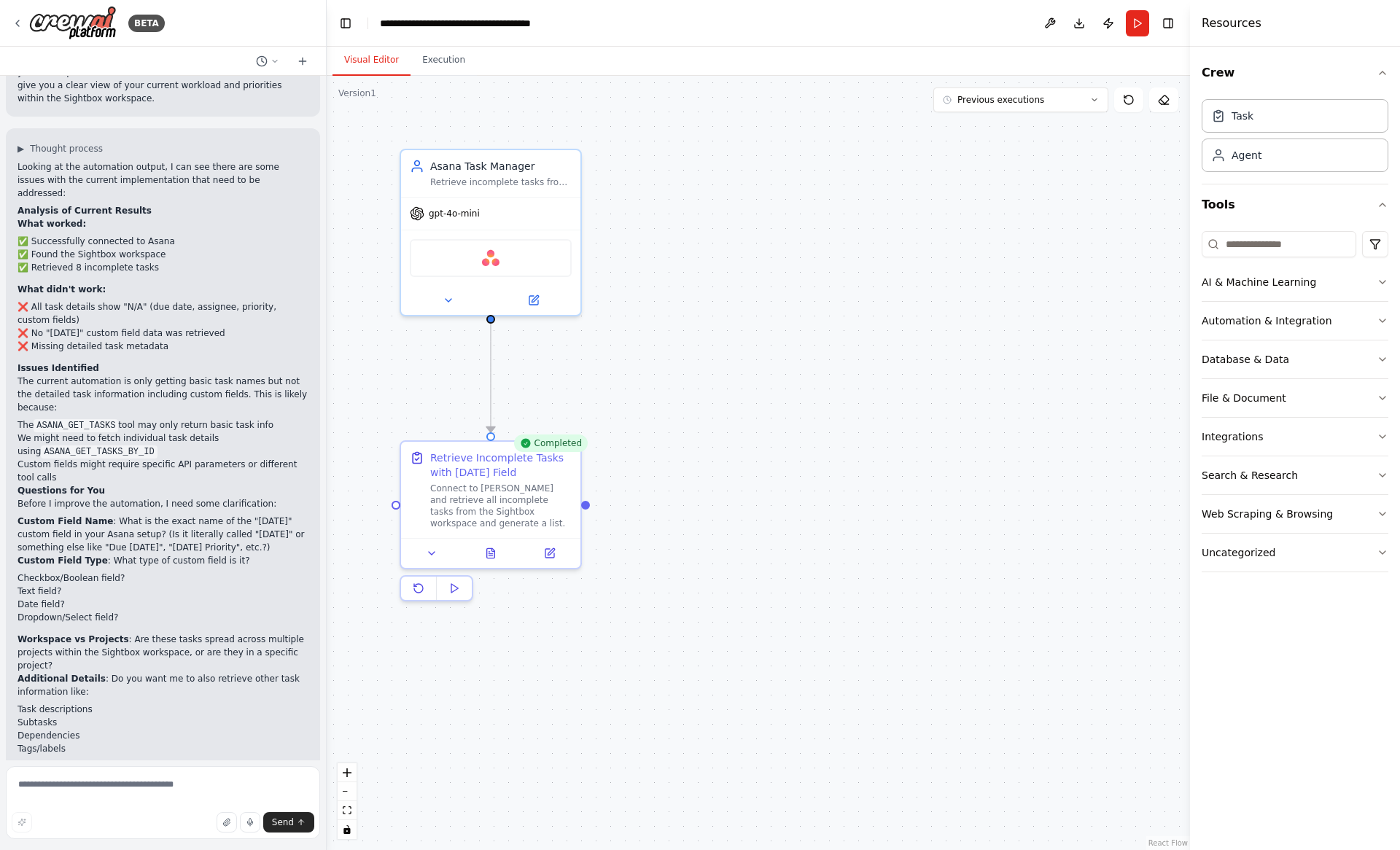
scroll to position [1388, 0]
